Goal: Transaction & Acquisition: Obtain resource

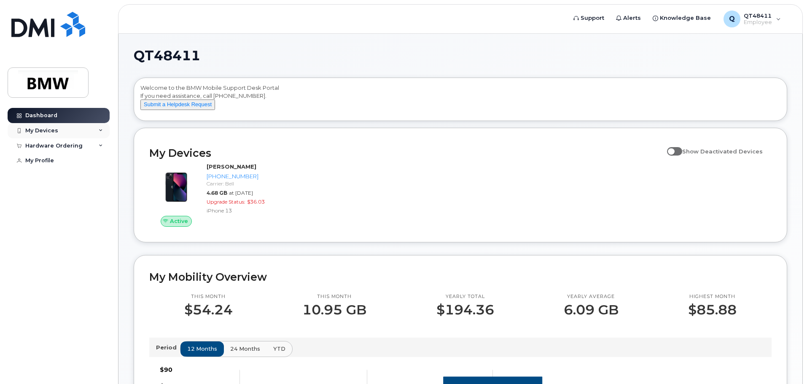
click at [89, 133] on div "My Devices" at bounding box center [59, 130] width 102 height 15
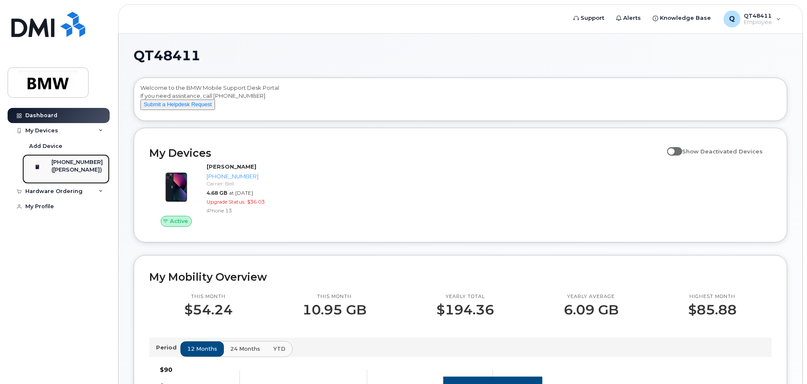
click at [86, 165] on div "[PHONE_NUMBER]" at bounding box center [76, 163] width 51 height 8
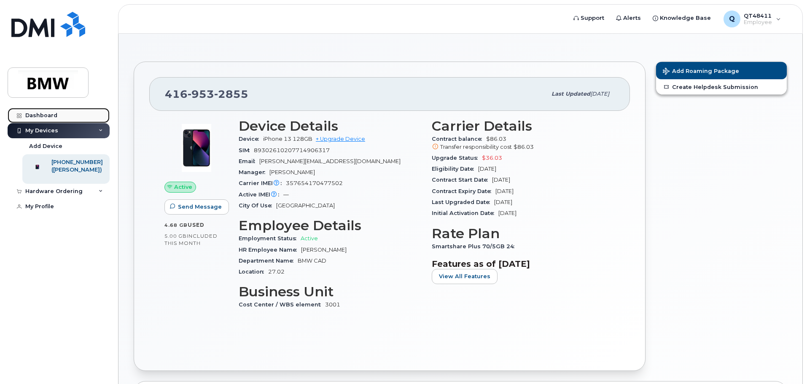
click at [40, 112] on link "Dashboard" at bounding box center [59, 115] width 102 height 15
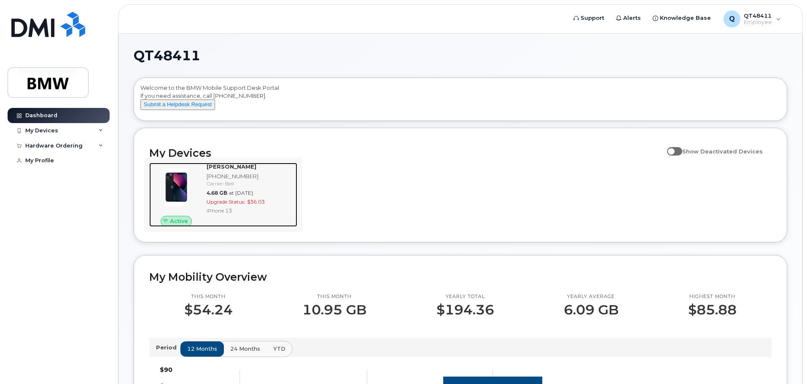
click at [229, 205] on span "Upgrade Status:" at bounding box center [226, 202] width 39 height 6
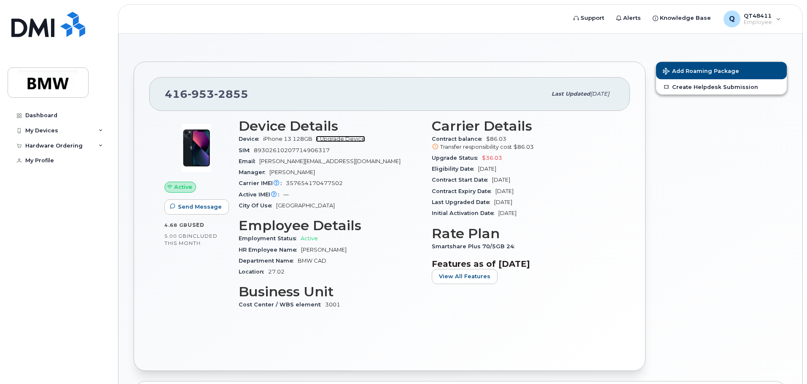
click at [352, 141] on link "+ Upgrade Device" at bounding box center [340, 139] width 49 height 6
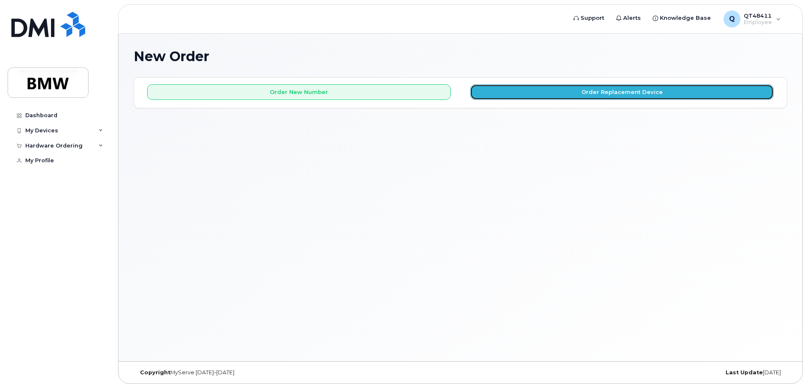
click at [517, 86] on button "Order Replacement Device" at bounding box center [622, 92] width 304 height 16
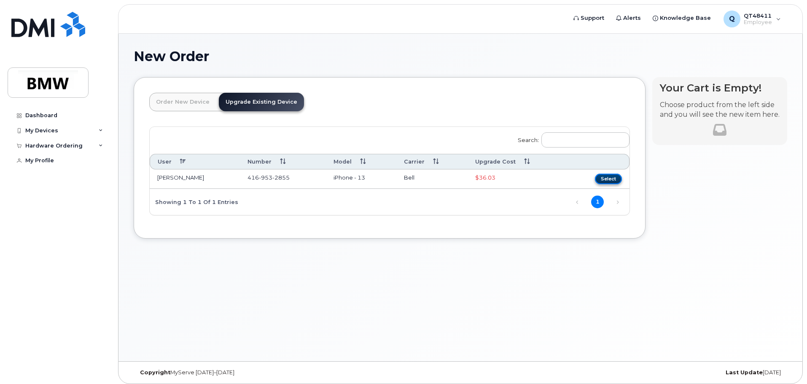
click at [613, 180] on button "Select" at bounding box center [608, 179] width 27 height 11
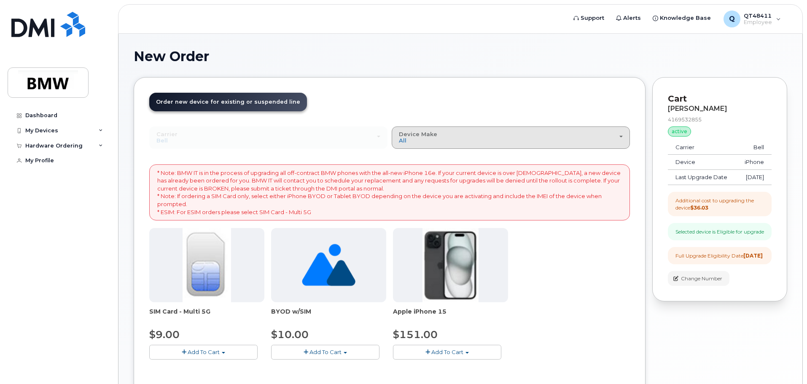
click at [458, 141] on div "Device Make All iPhone Unknown" at bounding box center [511, 137] width 224 height 13
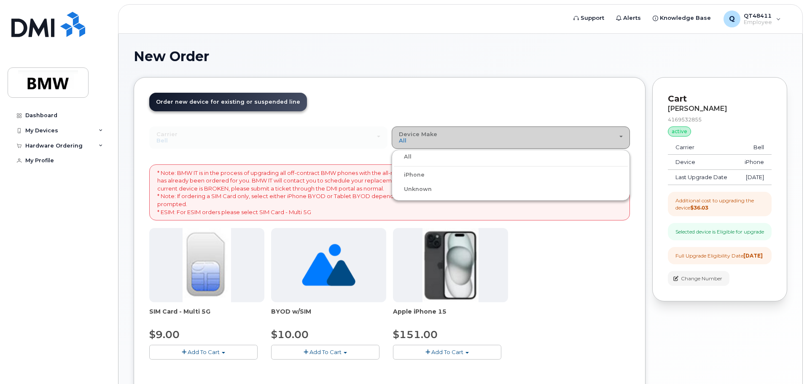
click at [458, 141] on div "Device Make All iPhone Unknown" at bounding box center [511, 137] width 224 height 13
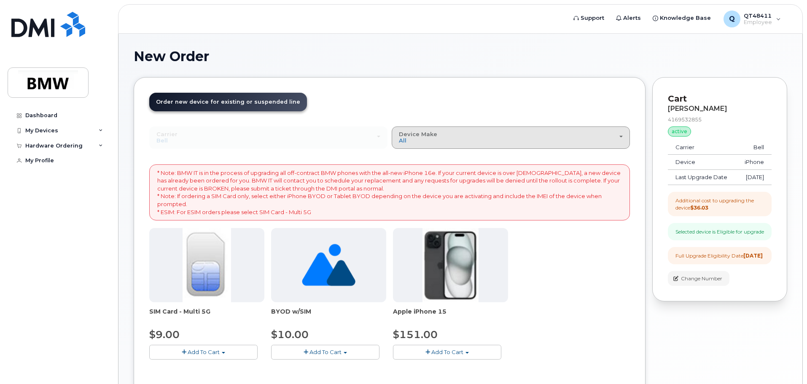
click at [458, 141] on div "Device Make All iPhone Unknown" at bounding box center [511, 137] width 224 height 13
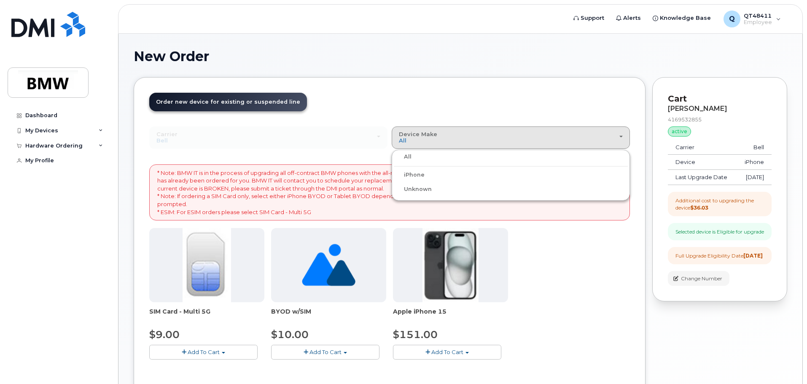
click at [438, 192] on div "Unknown" at bounding box center [511, 189] width 234 height 10
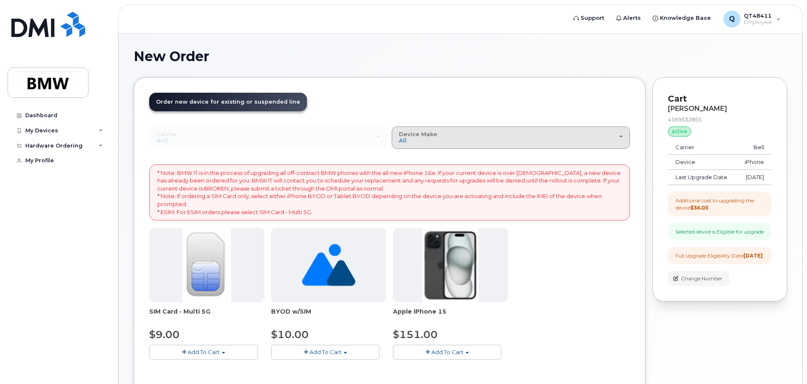
click at [470, 141] on div "Device Make All iPhone Unknown" at bounding box center [511, 137] width 224 height 13
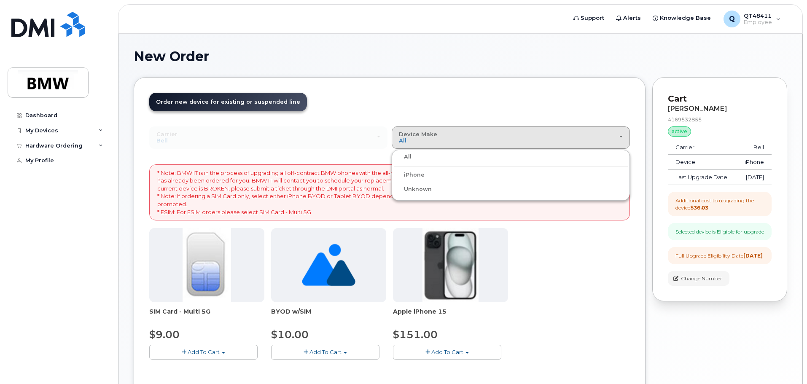
click at [456, 175] on div "iPhone" at bounding box center [511, 175] width 234 height 10
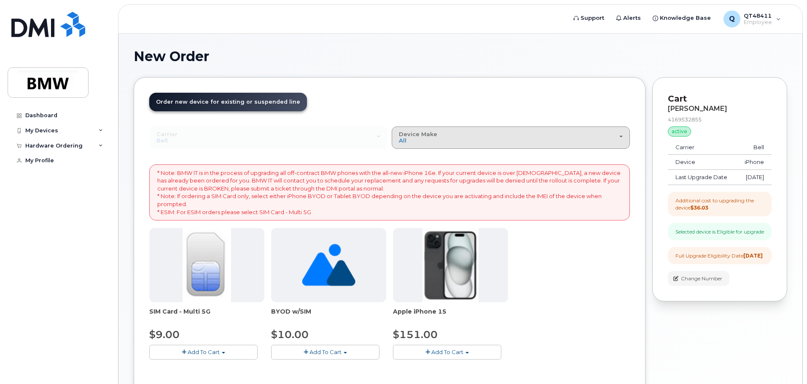
click at [464, 137] on div "Device Make All iPhone Unknown" at bounding box center [511, 137] width 224 height 13
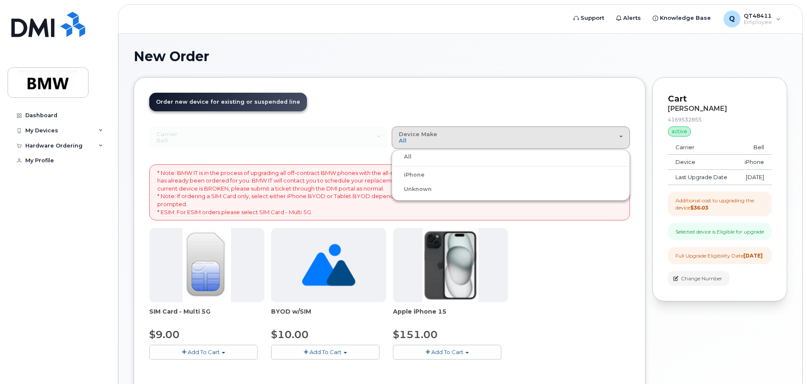
click at [365, 121] on header "Order New Device Upgrade Existing Device Order new device and new line Order ne…" at bounding box center [389, 110] width 481 height 34
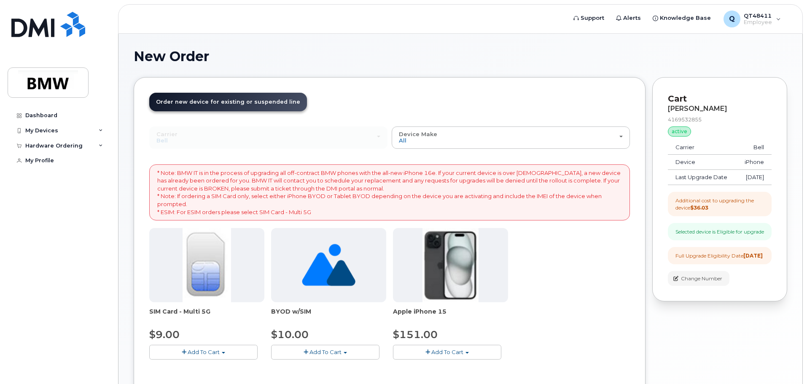
click at [348, 153] on div "Carrier Bell T-Mobile Bell T-Mobile Device Make All iPhone Unknown All iPhone U…" at bounding box center [389, 250] width 481 height 247
click at [630, 300] on div "Order New Device Upgrade Existing Device Order new device and new line Order ne…" at bounding box center [390, 246] width 512 height 339
